Goal: Information Seeking & Learning: Learn about a topic

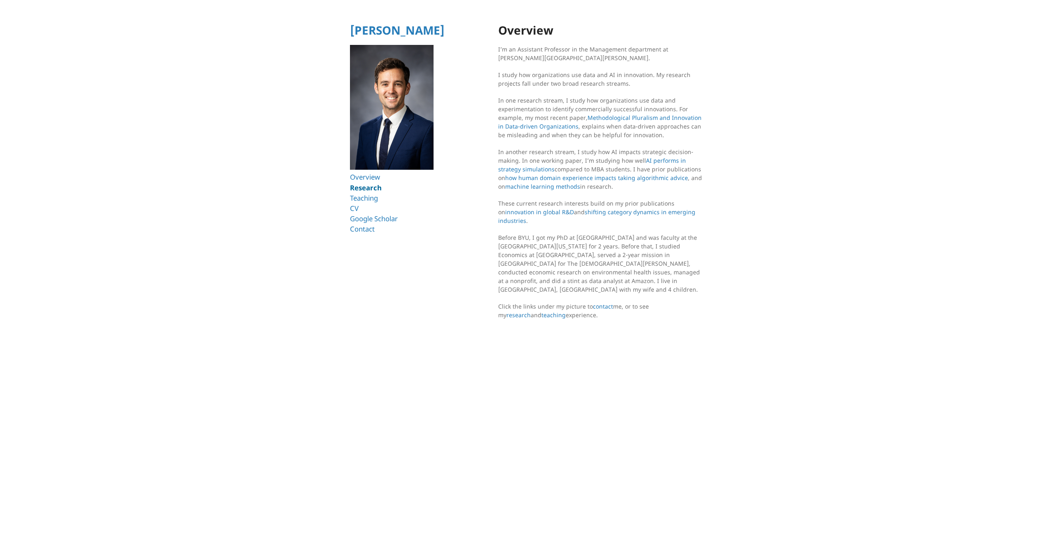
click at [361, 184] on link "Research" at bounding box center [366, 187] width 32 height 9
drag, startPoint x: 667, startPoint y: 271, endPoint x: 703, endPoint y: 272, distance: 35.8
click at [703, 273] on p "Before BYU, I got my PhD at Harvard and was faculty at the University of Washin…" at bounding box center [601, 263] width 206 height 61
copy p "Mapleton, UT"
click at [711, 62] on html "Ryan T. Allen Overview Research Teaching CV Google Scholar Contact Overview I’m…" at bounding box center [527, 174] width 1054 height 348
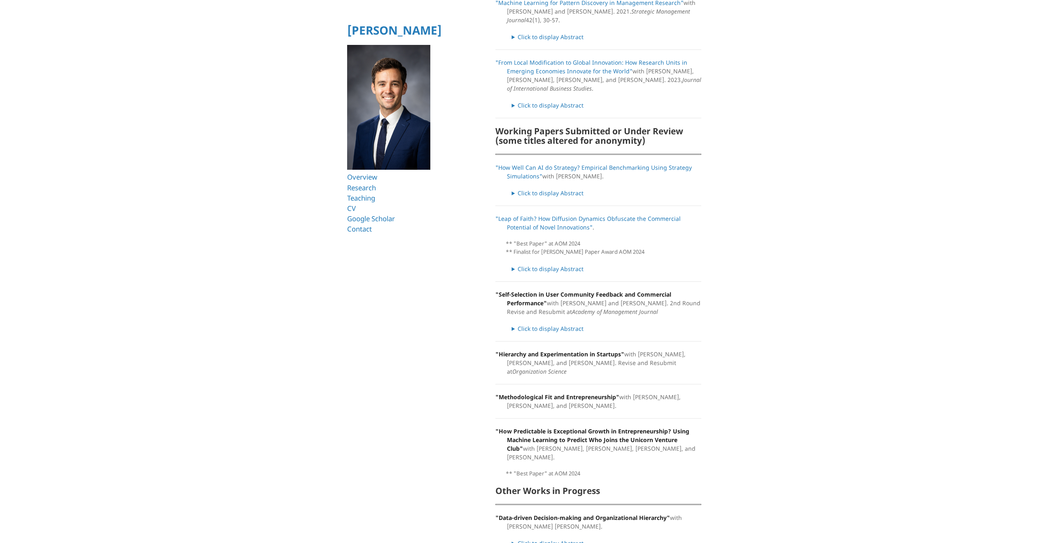
scroll to position [287, 0]
click at [578, 263] on summary "Click to display Abstract" at bounding box center [606, 267] width 189 height 9
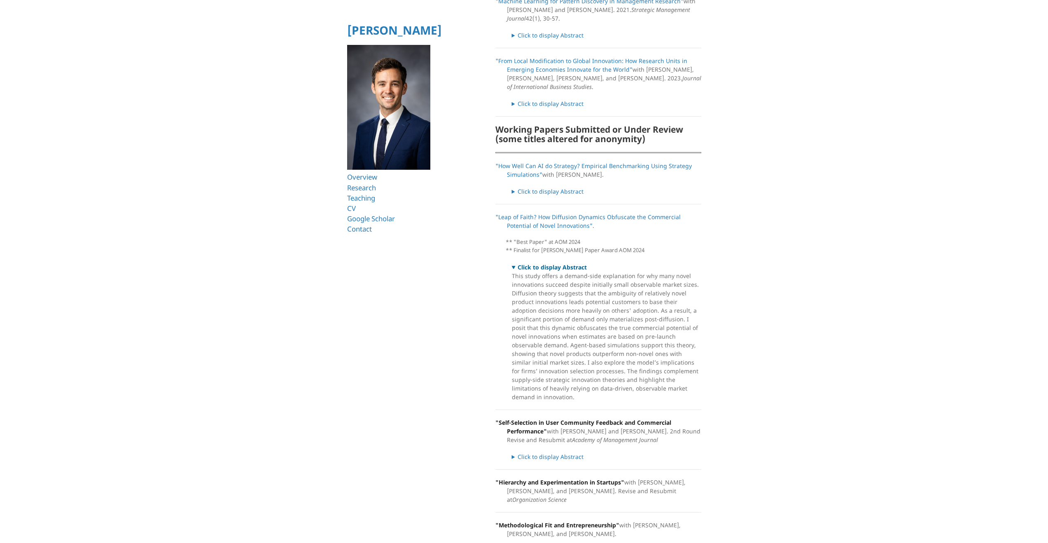
click at [578, 263] on summary "Click to display Abstract" at bounding box center [606, 267] width 189 height 9
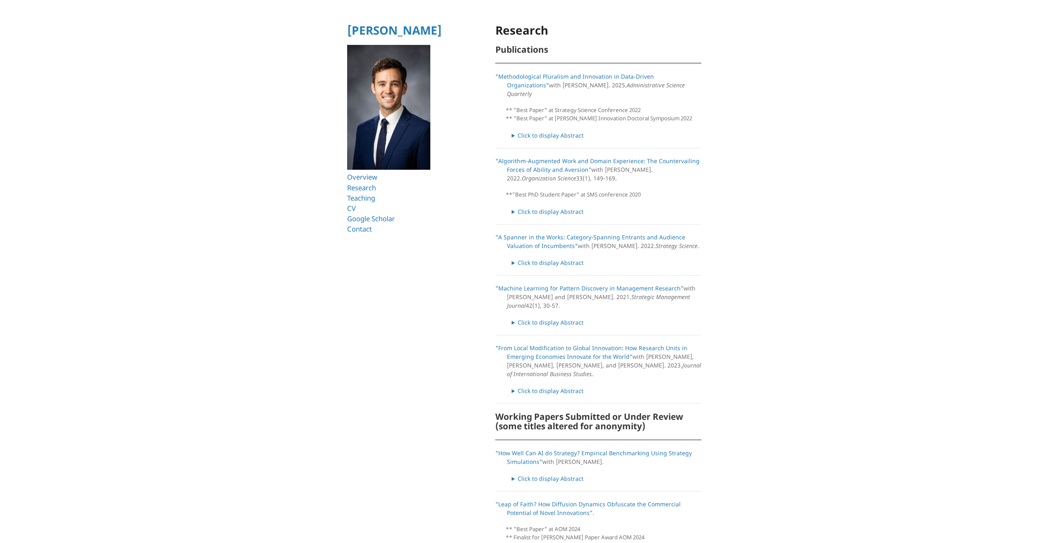
scroll to position [15, 0]
